Goal: Transaction & Acquisition: Purchase product/service

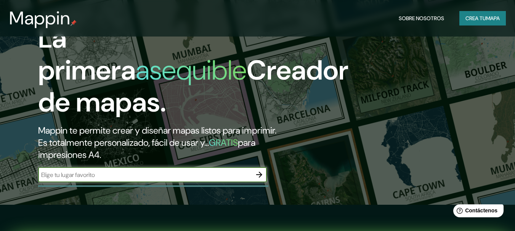
scroll to position [76, 0]
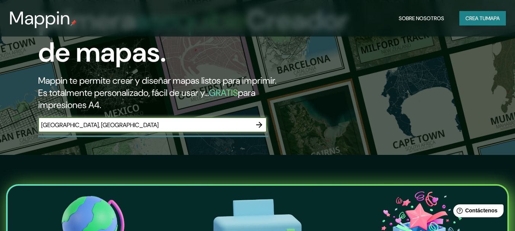
type input "[GEOGRAPHIC_DATA], [GEOGRAPHIC_DATA]"
click at [261, 124] on icon "button" at bounding box center [259, 124] width 9 height 9
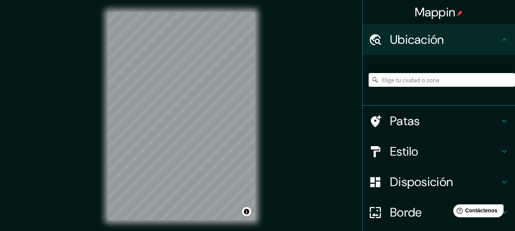
click at [393, 131] on div "Mappin Ubicación Patas Estilo Disposición Borde Elige un borde. Consejo : puede…" at bounding box center [257, 122] width 515 height 245
click at [247, 212] on button "Activar o desactivar atribución" at bounding box center [246, 211] width 9 height 9
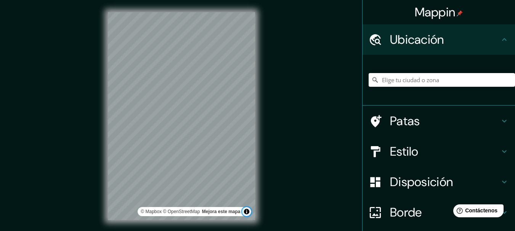
click at [247, 212] on button "Activar o desactivar atribución" at bounding box center [246, 211] width 9 height 9
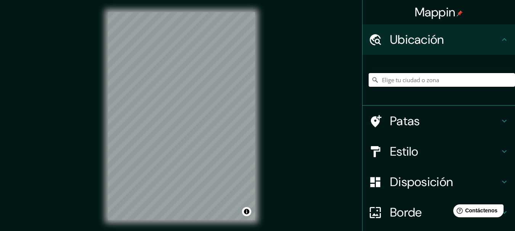
click at [435, 79] on input "Elige tu ciudad o zona" at bounding box center [442, 80] width 146 height 14
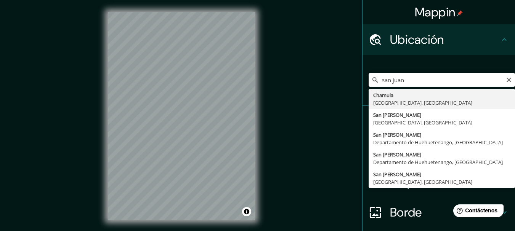
click at [457, 77] on input "san juan" at bounding box center [442, 80] width 146 height 14
type input "s"
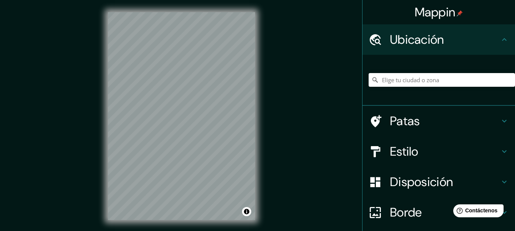
click at [396, 123] on font "Patas" at bounding box center [405, 121] width 30 height 16
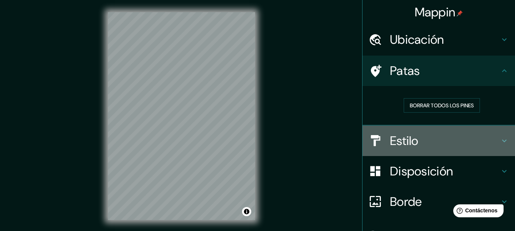
click at [400, 142] on font "Estilo" at bounding box center [404, 141] width 29 height 16
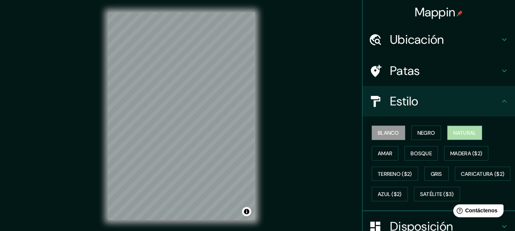
click at [465, 133] on font "Natural" at bounding box center [464, 133] width 23 height 7
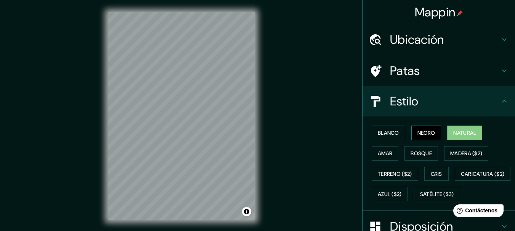
click at [430, 131] on font "Negro" at bounding box center [426, 133] width 18 height 7
click at [389, 131] on font "Blanco" at bounding box center [388, 133] width 21 height 7
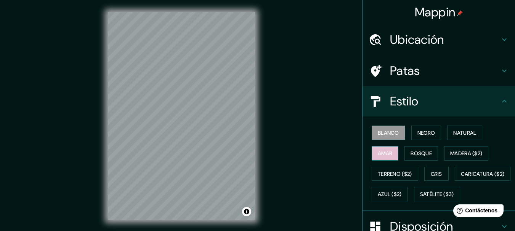
click at [386, 153] on font "Amar" at bounding box center [385, 153] width 14 height 7
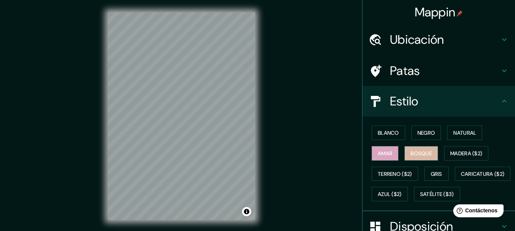
click at [420, 153] on font "Bosque" at bounding box center [420, 153] width 21 height 7
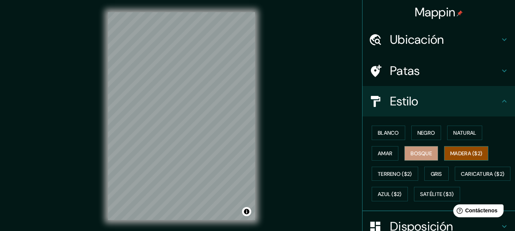
click at [455, 152] on font "Madera ($2)" at bounding box center [466, 153] width 32 height 7
click at [391, 172] on font "Terreno ($2)" at bounding box center [395, 174] width 34 height 7
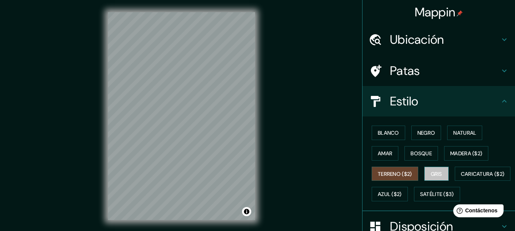
click at [434, 175] on font "Gris" at bounding box center [436, 174] width 11 height 7
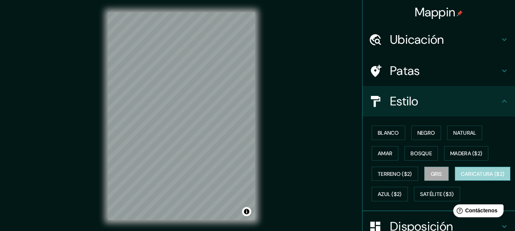
click at [461, 178] on font "Caricatura ($2)" at bounding box center [483, 174] width 44 height 7
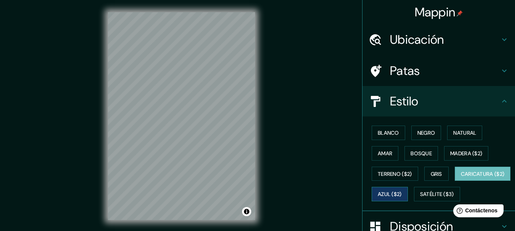
click at [402, 193] on font "Azul ($2)" at bounding box center [390, 194] width 24 height 7
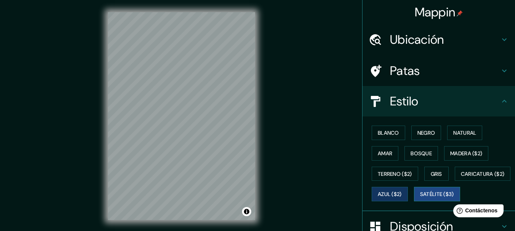
click at [420, 198] on font "Satélite ($3)" at bounding box center [437, 194] width 34 height 7
click at [387, 133] on font "Blanco" at bounding box center [388, 133] width 21 height 7
click at [420, 198] on font "Satélite ($3)" at bounding box center [437, 194] width 34 height 7
click at [385, 135] on font "Blanco" at bounding box center [388, 133] width 21 height 7
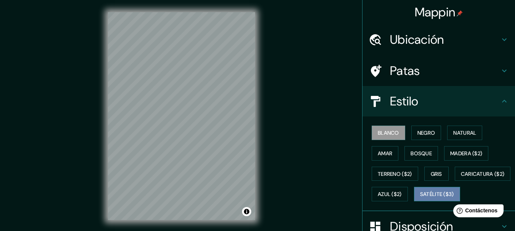
click at [420, 198] on font "Satélite ($3)" at bounding box center [437, 194] width 34 height 7
click at [382, 129] on font "Blanco" at bounding box center [388, 133] width 21 height 10
click at [420, 198] on font "Satélite ($3)" at bounding box center [437, 194] width 34 height 7
click at [386, 135] on font "Blanco" at bounding box center [388, 133] width 21 height 7
click at [395, 99] on font "Estilo" at bounding box center [404, 101] width 29 height 16
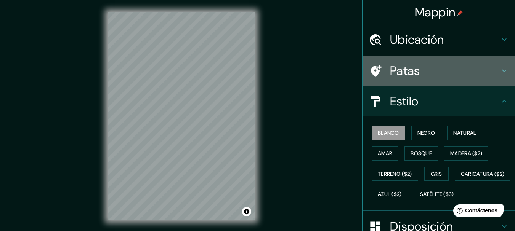
click at [404, 70] on font "Patas" at bounding box center [405, 71] width 30 height 16
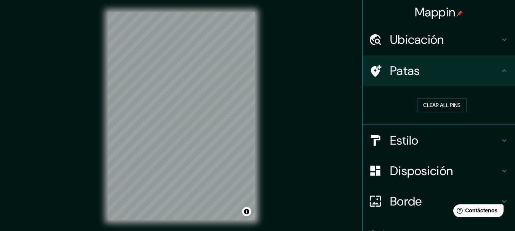
click at [411, 174] on font "Disposición" at bounding box center [421, 171] width 63 height 16
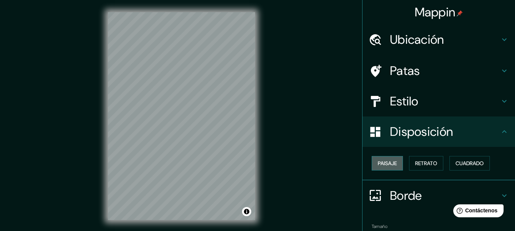
click at [380, 164] on font "Paisaje" at bounding box center [387, 163] width 19 height 7
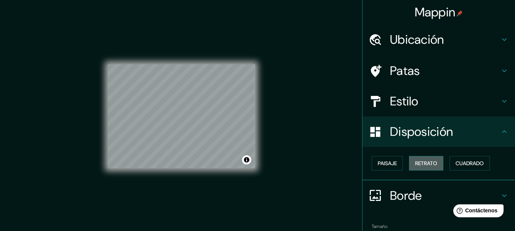
click at [422, 165] on font "Retrato" at bounding box center [426, 163] width 22 height 7
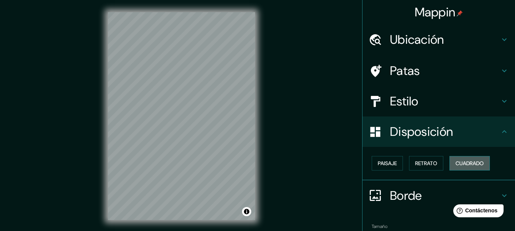
click at [474, 161] on font "Cuadrado" at bounding box center [469, 163] width 28 height 7
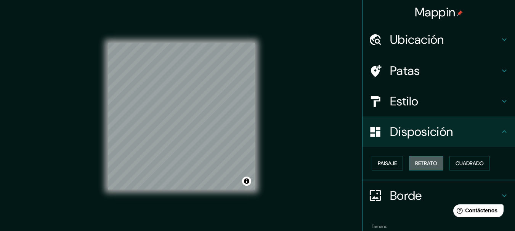
click at [421, 160] on font "Retrato" at bounding box center [426, 163] width 22 height 7
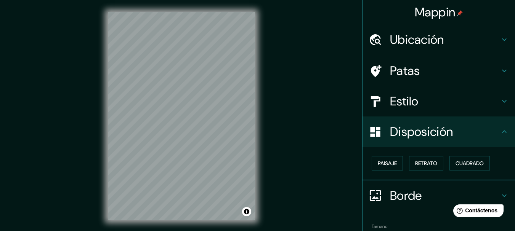
click at [383, 196] on div at bounding box center [379, 195] width 21 height 13
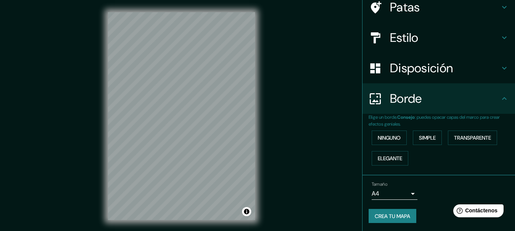
scroll to position [65, 0]
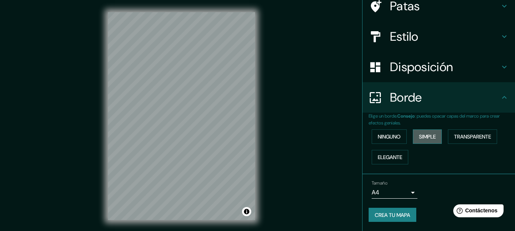
click at [431, 138] on font "Simple" at bounding box center [427, 136] width 17 height 7
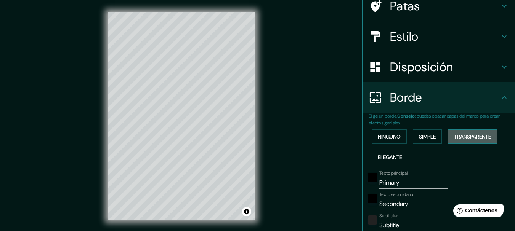
click at [461, 135] on font "Transparente" at bounding box center [472, 136] width 37 height 7
click at [387, 157] on font "Elegante" at bounding box center [390, 157] width 24 height 7
click at [385, 137] on font "Ninguno" at bounding box center [389, 136] width 23 height 7
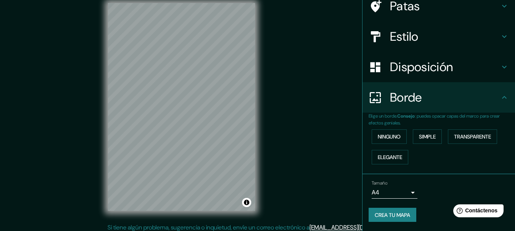
scroll to position [13, 0]
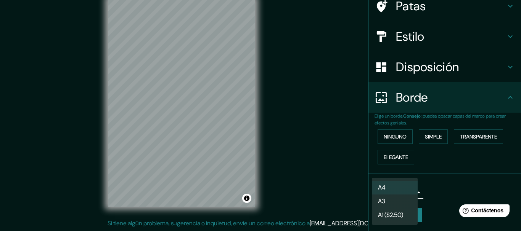
click at [409, 192] on body "Mappin Ubicación Patas Estilo Disposición Borde Elige un borde. Consejo : puede…" at bounding box center [260, 102] width 521 height 231
click at [472, 179] on div at bounding box center [260, 115] width 521 height 231
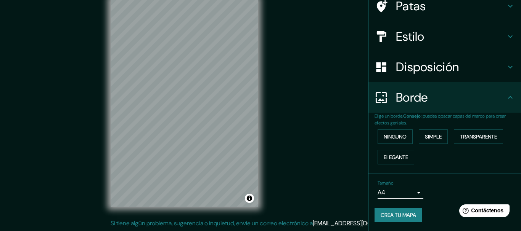
click at [407, 194] on body "Mappin Ubicación Patas Estilo Disposición Borde Elige un borde. Consejo : puede…" at bounding box center [260, 102] width 521 height 231
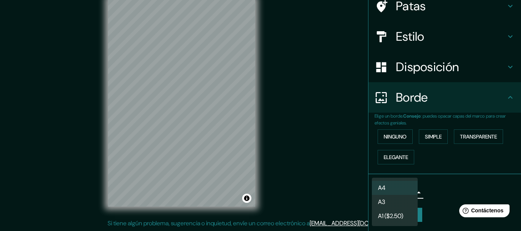
click at [459, 194] on div at bounding box center [260, 115] width 521 height 231
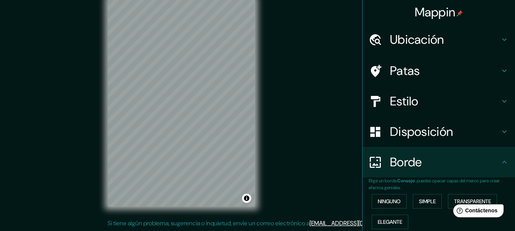
scroll to position [0, 0]
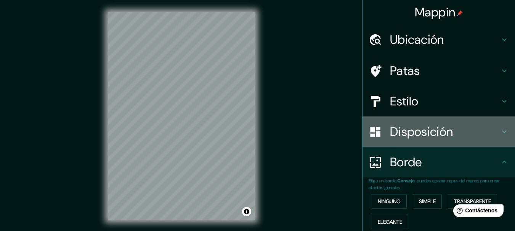
click at [405, 132] on font "Disposición" at bounding box center [421, 132] width 63 height 16
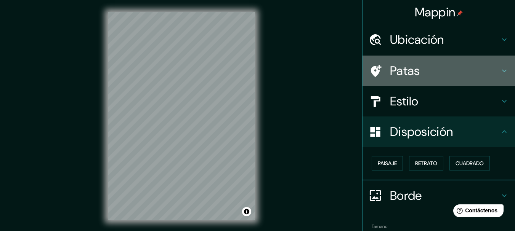
click at [396, 72] on font "Patas" at bounding box center [405, 71] width 30 height 16
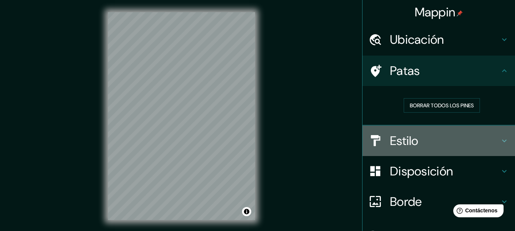
click at [403, 139] on font "Estilo" at bounding box center [404, 141] width 29 height 16
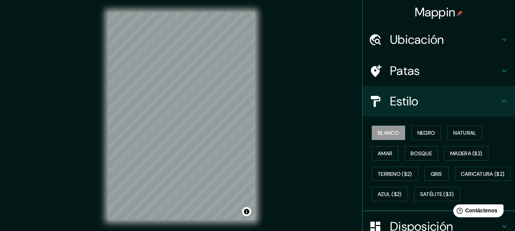
click at [393, 97] on font "Estilo" at bounding box center [404, 101] width 29 height 16
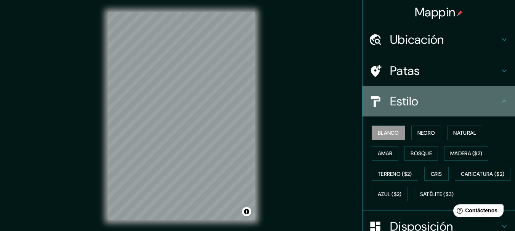
click at [405, 102] on font "Estilo" at bounding box center [404, 101] width 29 height 16
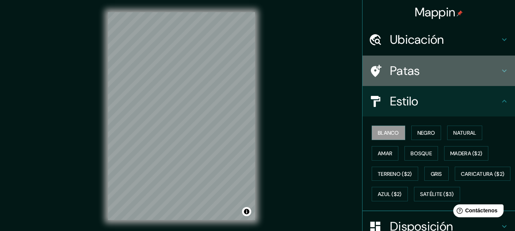
click at [402, 78] on font "Patas" at bounding box center [405, 71] width 30 height 16
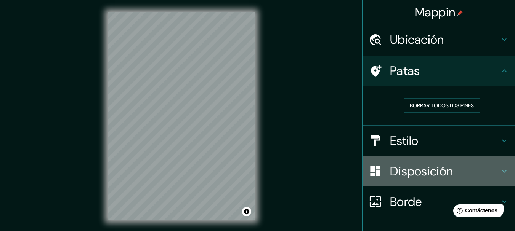
click at [408, 170] on font "Disposición" at bounding box center [421, 171] width 63 height 16
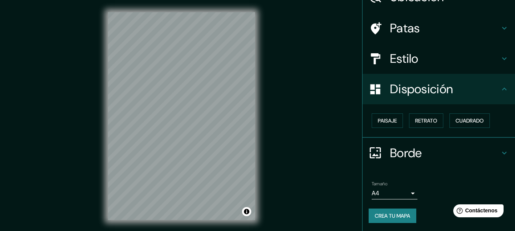
scroll to position [43, 0]
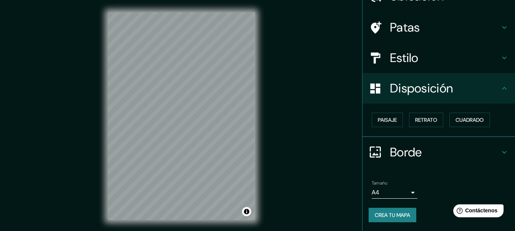
click at [392, 217] on font "Crea tu mapa" at bounding box center [392, 215] width 35 height 7
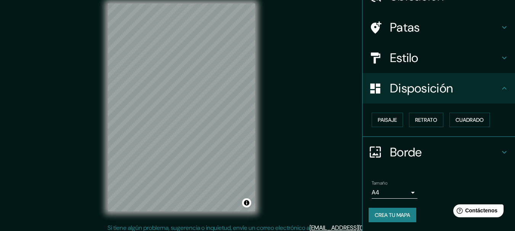
scroll to position [13, 0]
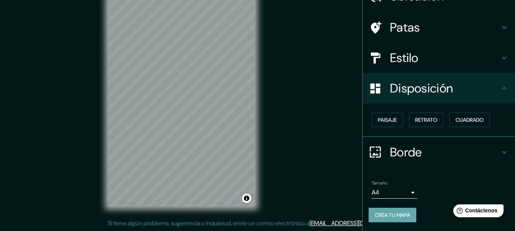
click at [386, 216] on font "Crea tu mapa" at bounding box center [392, 215] width 35 height 7
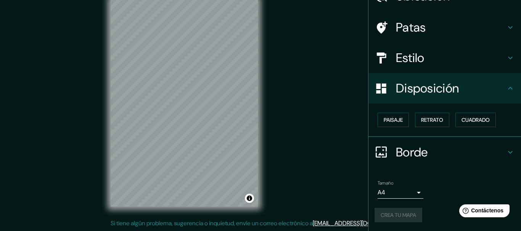
click at [409, 193] on body "Mappin Ubicación Patas Estilo Disposición Paisaje Retrato Cuadrado Borde Elige …" at bounding box center [260, 102] width 521 height 231
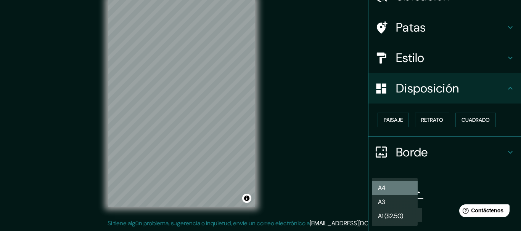
click at [409, 193] on li "A4" at bounding box center [395, 188] width 46 height 14
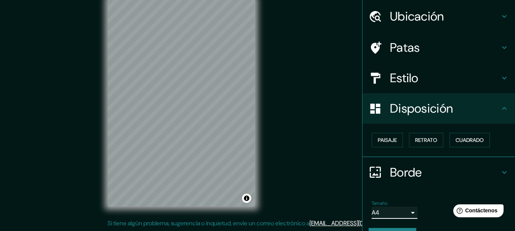
scroll to position [43, 0]
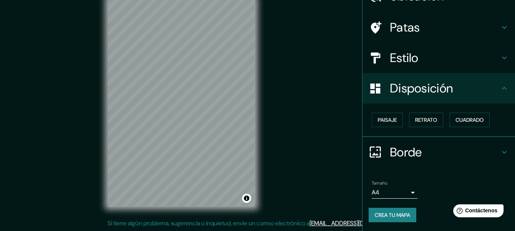
drag, startPoint x: 263, startPoint y: 125, endPoint x: 279, endPoint y: 56, distance: 70.9
click at [279, 56] on div "Mappin Ubicación Patas Estilo Disposición Paisaje Retrato Cuadrado Borde Elige …" at bounding box center [257, 109] width 515 height 245
click at [385, 216] on font "Crea tu mapa" at bounding box center [392, 215] width 35 height 7
click at [256, 64] on div "© Mapbox © OpenStreetMap Improve this map" at bounding box center [181, 103] width 171 height 232
click at [232, 0] on html "Mappin Ubicación Patas Estilo Disposición Paisaje Retrato Cuadrado Borde Elige …" at bounding box center [257, 102] width 515 height 231
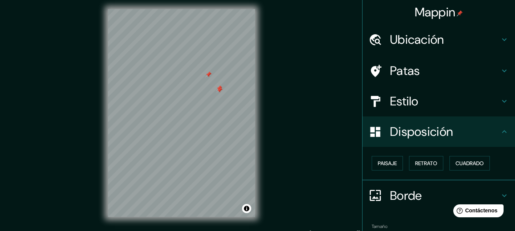
scroll to position [0, 0]
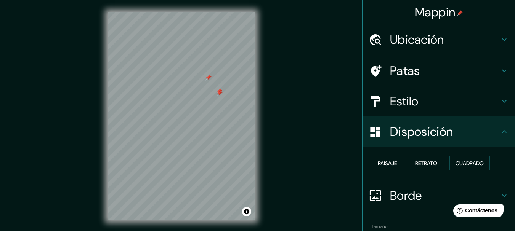
click at [434, 14] on font "Mappin" at bounding box center [435, 12] width 41 height 16
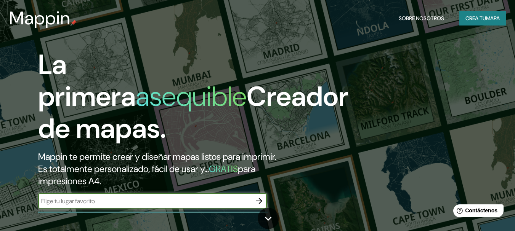
click at [260, 202] on icon "button" at bounding box center [259, 201] width 6 height 6
click at [269, 221] on icon at bounding box center [267, 218] width 13 height 13
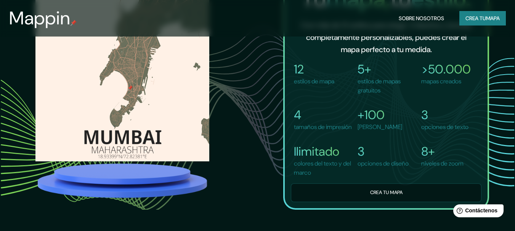
scroll to position [547, 0]
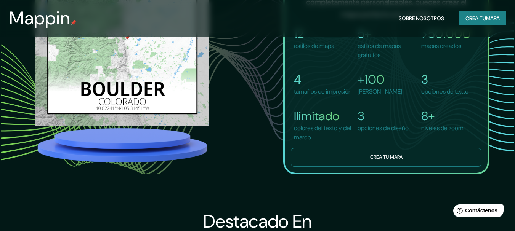
click at [389, 160] on font "Crea tu mapa" at bounding box center [386, 157] width 32 height 6
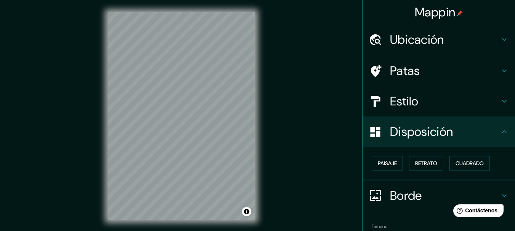
click at [339, 137] on div "Mappin Ubicación Patas Estilo Disposición Paisaje Retrato Cuadrado Borde Elige …" at bounding box center [257, 122] width 515 height 245
click at [407, 128] on font "Disposición" at bounding box center [421, 132] width 63 height 16
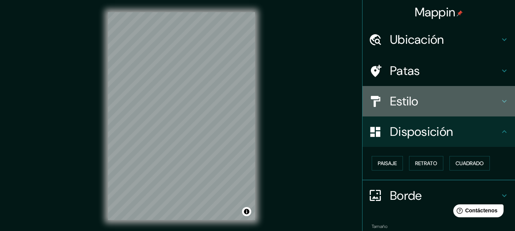
click at [398, 98] on font "Estilo" at bounding box center [404, 101] width 29 height 16
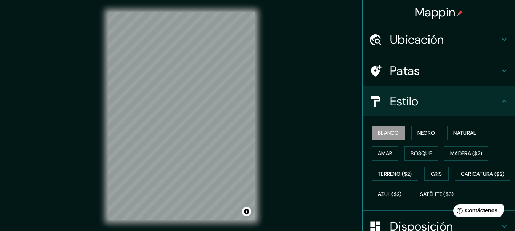
click at [399, 72] on font "Patas" at bounding box center [405, 71] width 30 height 16
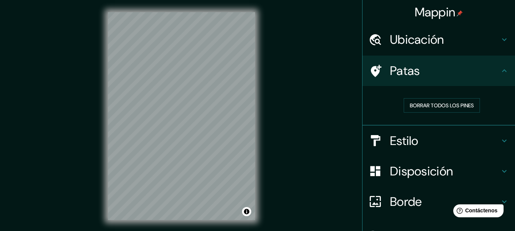
click at [418, 41] on font "Ubicación" at bounding box center [417, 40] width 54 height 16
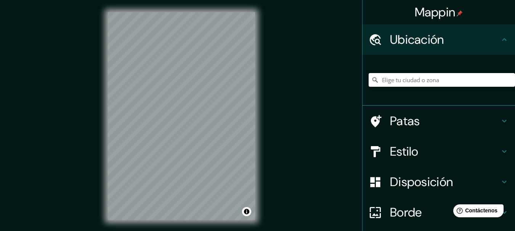
click at [396, 123] on font "Patas" at bounding box center [405, 121] width 30 height 16
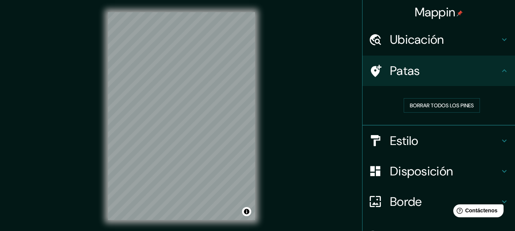
click at [405, 141] on font "Estilo" at bounding box center [404, 141] width 29 height 16
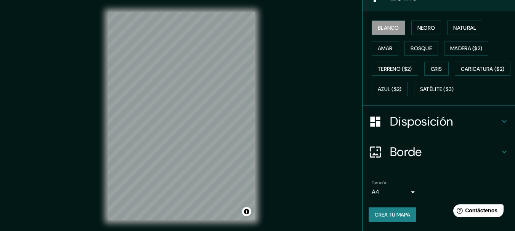
scroll to position [125, 0]
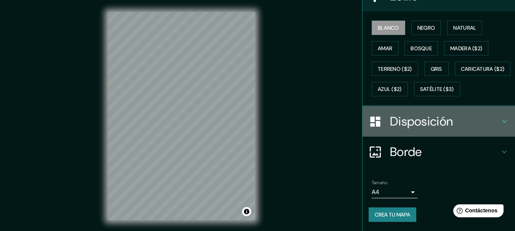
click at [413, 127] on font "Disposición" at bounding box center [421, 122] width 63 height 16
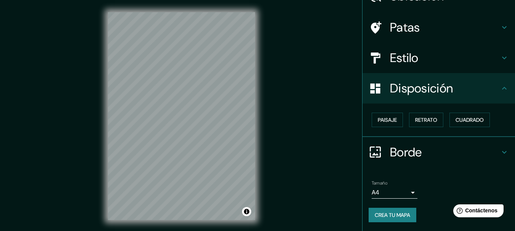
scroll to position [13, 0]
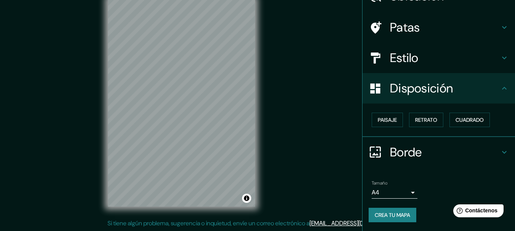
click at [395, 150] on font "Borde" at bounding box center [406, 152] width 32 height 16
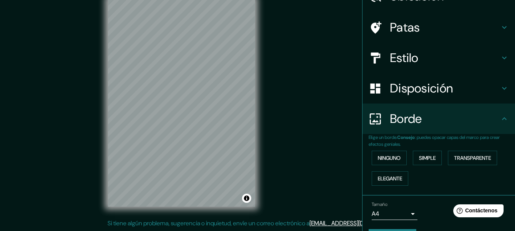
scroll to position [65, 0]
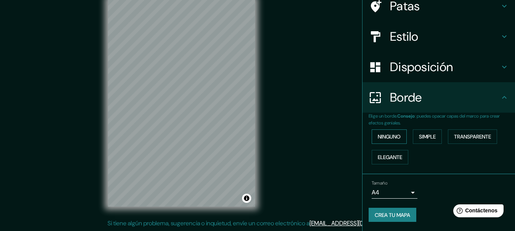
click at [390, 139] on font "Ninguno" at bounding box center [389, 136] width 23 height 7
click at [421, 69] on font "Disposición" at bounding box center [421, 67] width 63 height 16
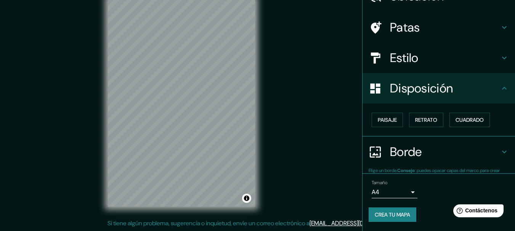
scroll to position [43, 0]
click at [399, 63] on font "Estilo" at bounding box center [404, 58] width 29 height 16
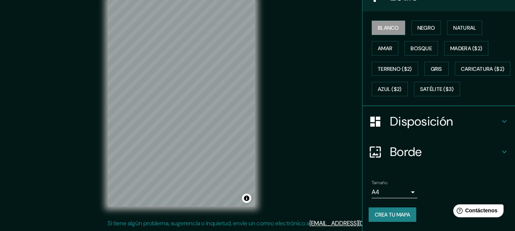
scroll to position [125, 0]
click at [420, 92] on font "Satélite ($3)" at bounding box center [437, 89] width 34 height 7
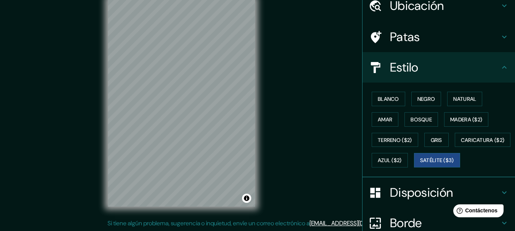
scroll to position [11, 0]
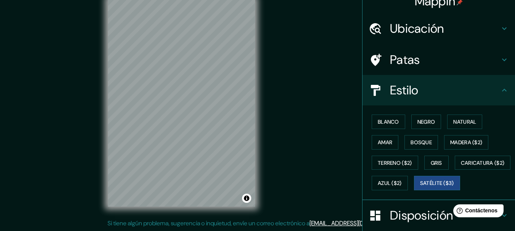
click at [262, 112] on div "© Mapbox © OpenStreetMap Improve this map © Maxar" at bounding box center [181, 103] width 171 height 232
click at [379, 119] on font "Blanco" at bounding box center [388, 122] width 21 height 7
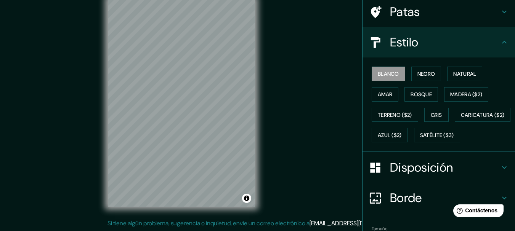
scroll to position [125, 0]
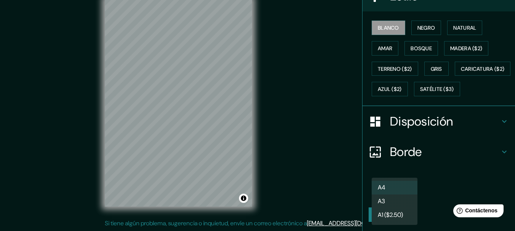
click at [407, 192] on body "Mappin Ubicación Patas Estilo Blanco Negro Natural [PERSON_NAME] ($2) Terreno (…" at bounding box center [257, 102] width 515 height 231
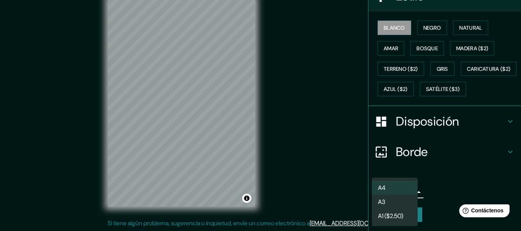
click at [435, 180] on div at bounding box center [260, 115] width 521 height 231
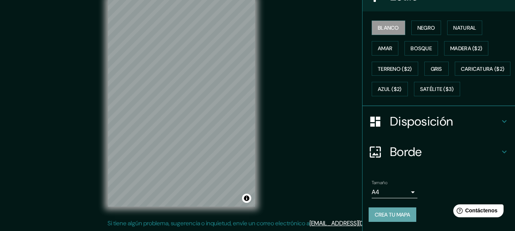
click at [394, 215] on font "Crea tu mapa" at bounding box center [392, 214] width 35 height 7
drag, startPoint x: 393, startPoint y: 214, endPoint x: 454, endPoint y: 177, distance: 70.8
click at [454, 177] on div "Tamaño A4 single" at bounding box center [439, 189] width 140 height 24
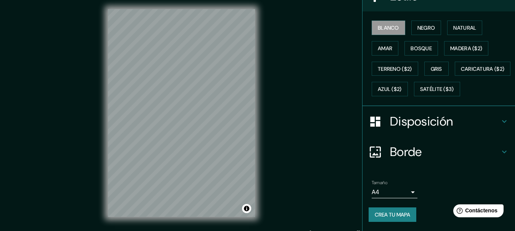
scroll to position [0, 0]
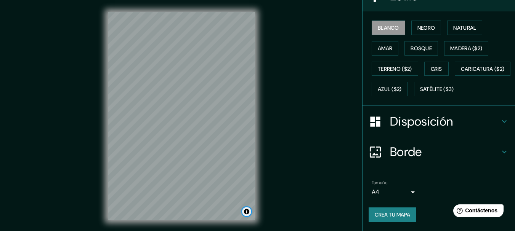
click at [246, 212] on button "Activar o desactivar atribución" at bounding box center [246, 211] width 9 height 9
